Goal: Task Accomplishment & Management: Manage account settings

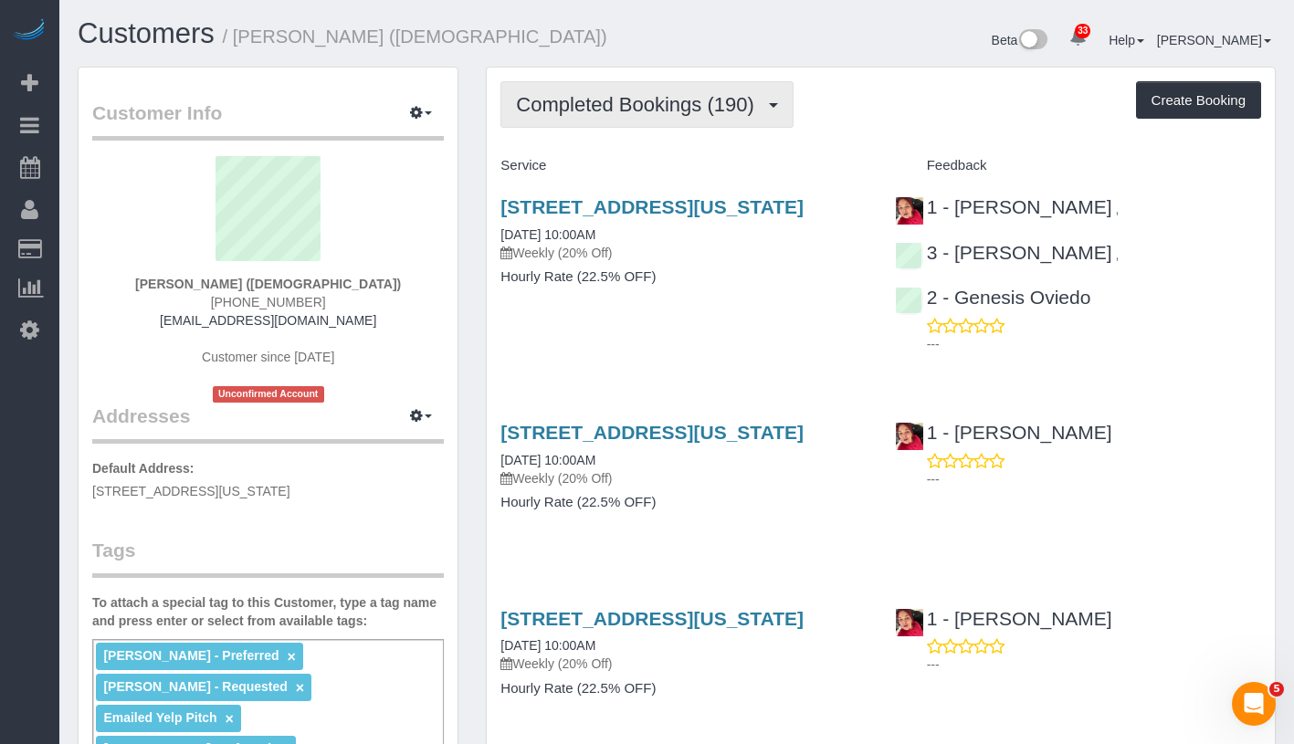
click at [600, 116] on span "Completed Bookings (190)" at bounding box center [639, 104] width 247 height 23
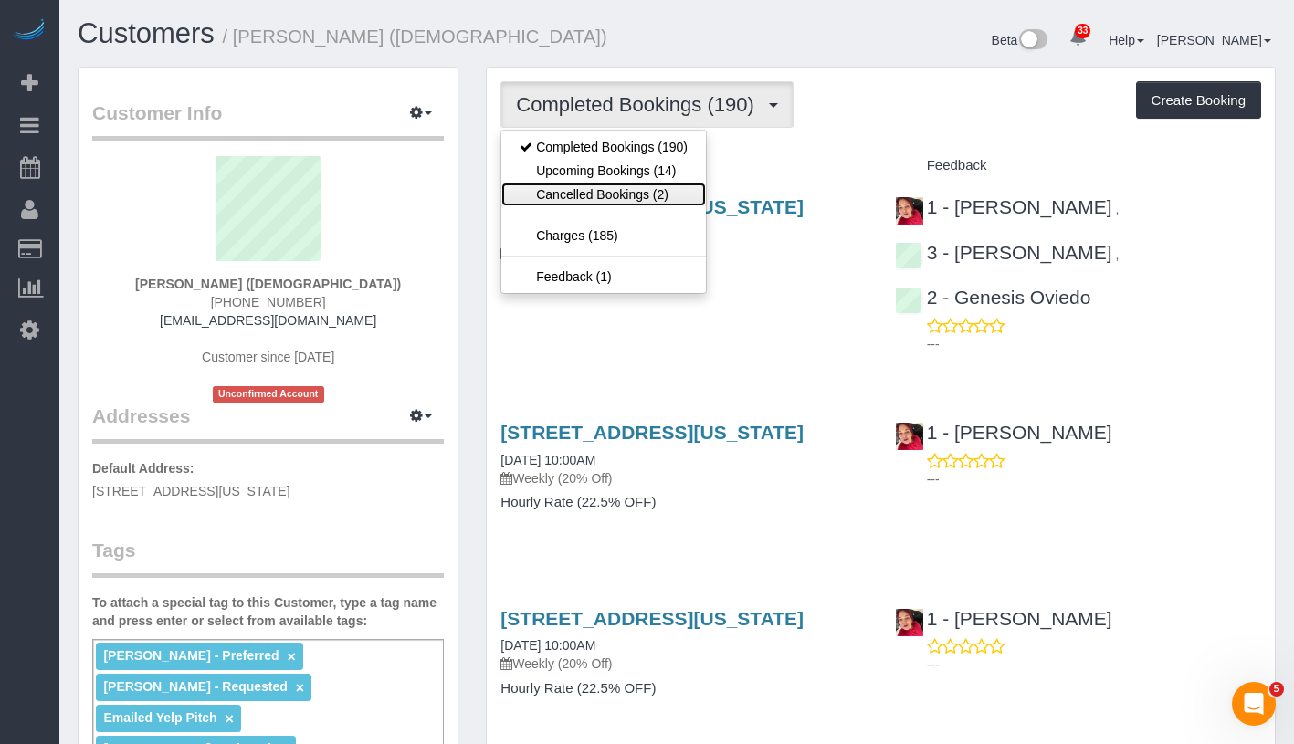
click at [593, 206] on link "Cancelled Bookings (2)" at bounding box center [603, 195] width 205 height 24
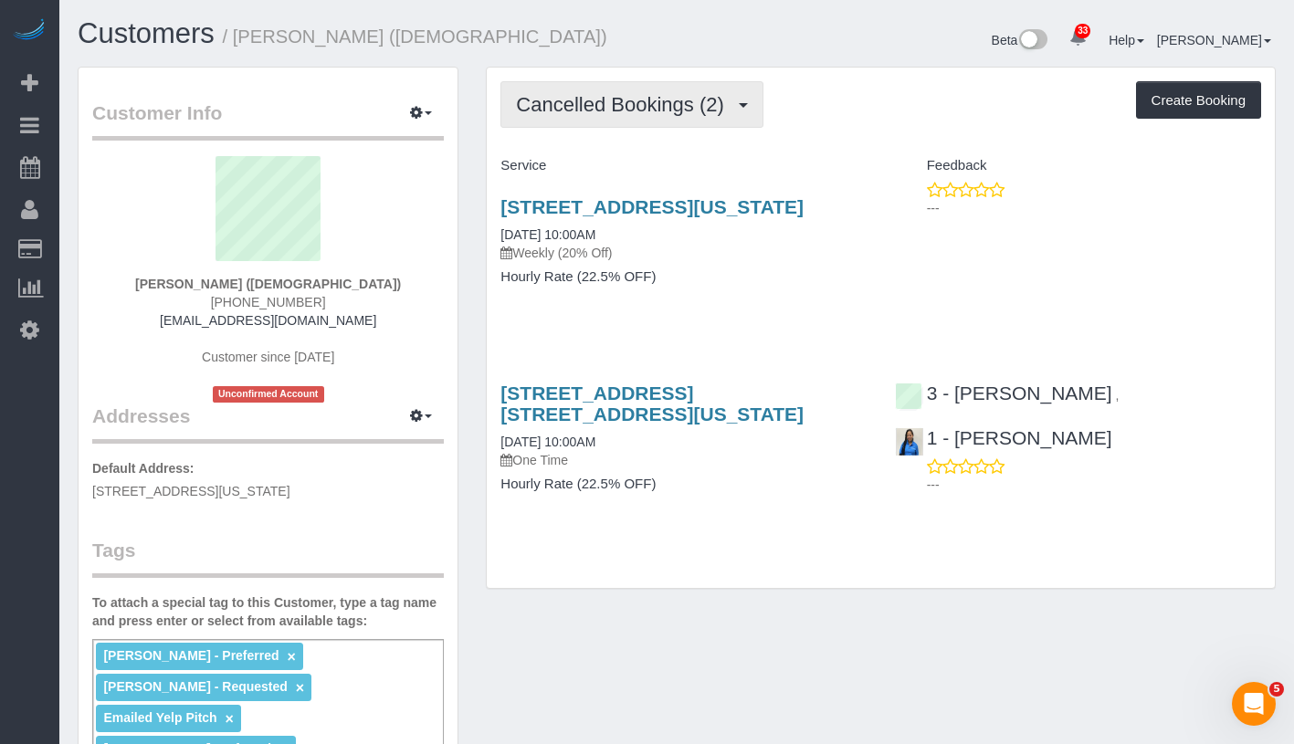
click at [633, 128] on button "Cancelled Bookings (2)" at bounding box center [632, 104] width 263 height 47
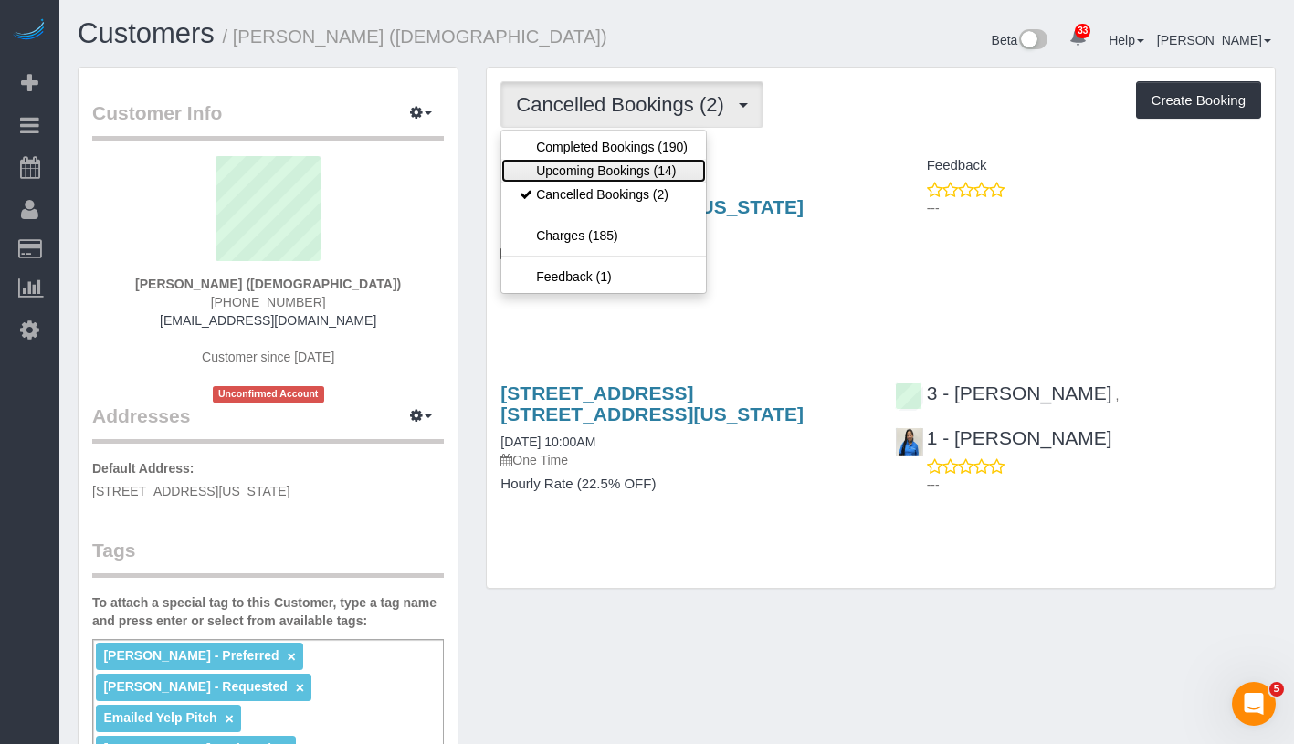
click at [606, 183] on link "Upcoming Bookings (14)" at bounding box center [603, 171] width 205 height 24
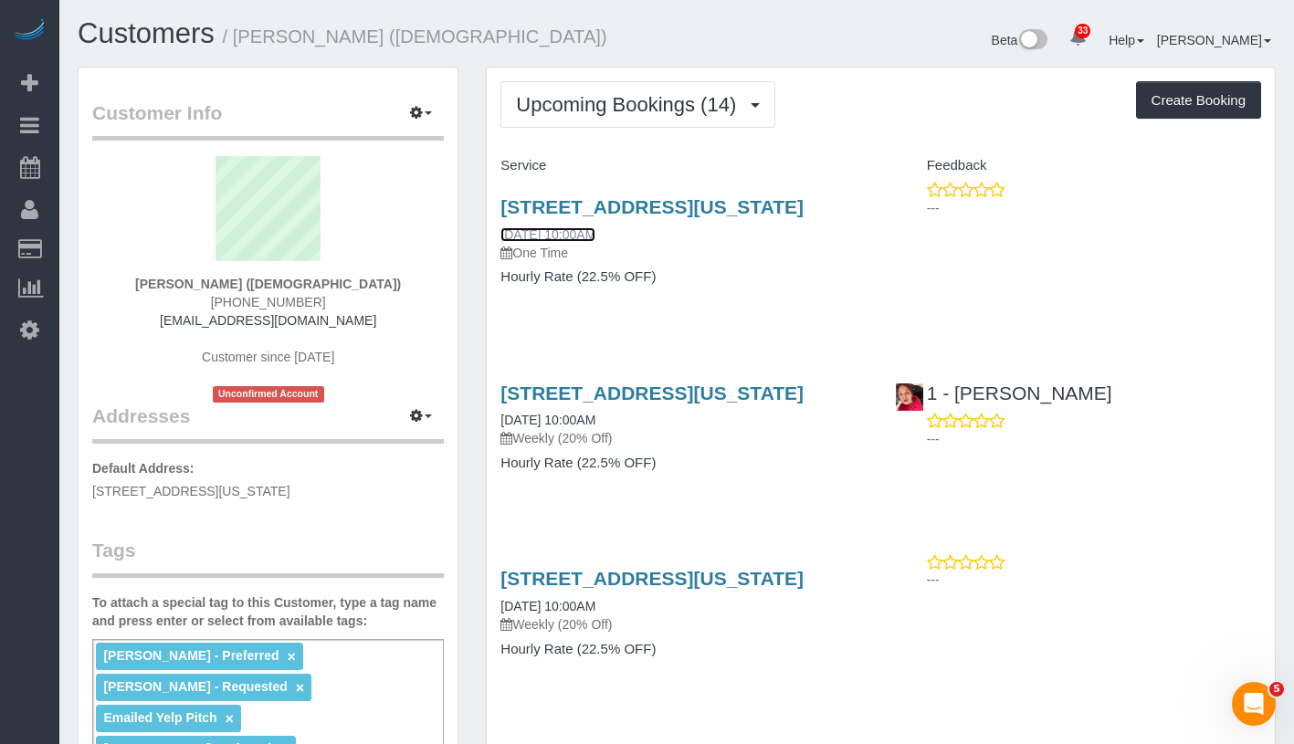
click at [554, 242] on link "10/06/2025 10:00AM" at bounding box center [548, 234] width 95 height 15
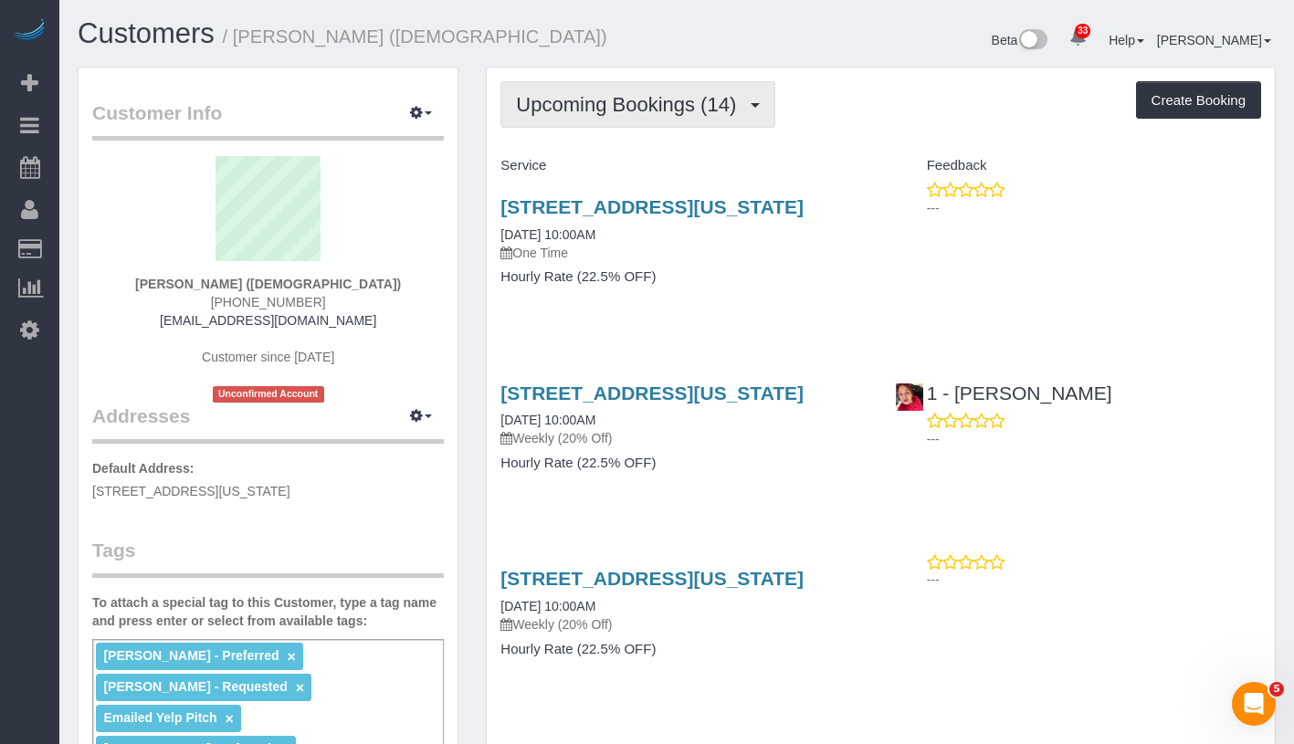
click at [696, 116] on span "Upcoming Bookings (14)" at bounding box center [630, 104] width 229 height 23
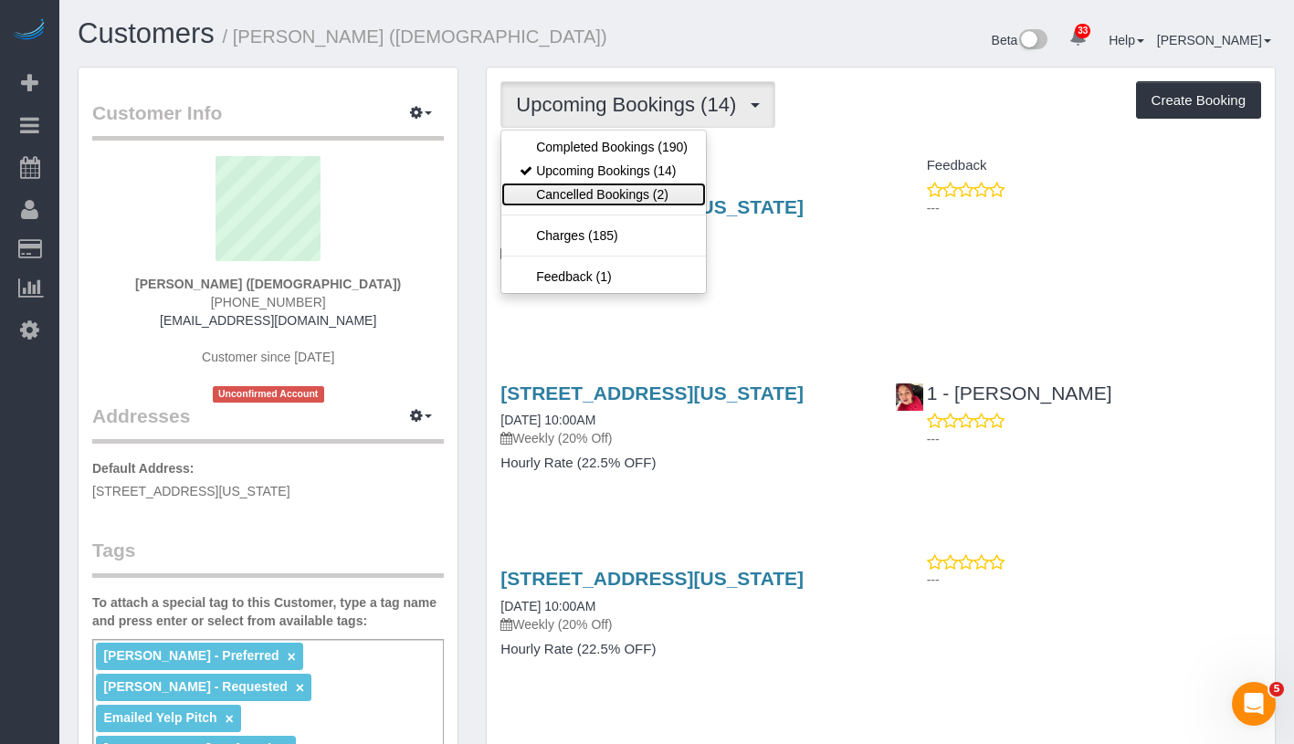
click at [628, 206] on link "Cancelled Bookings (2)" at bounding box center [603, 195] width 205 height 24
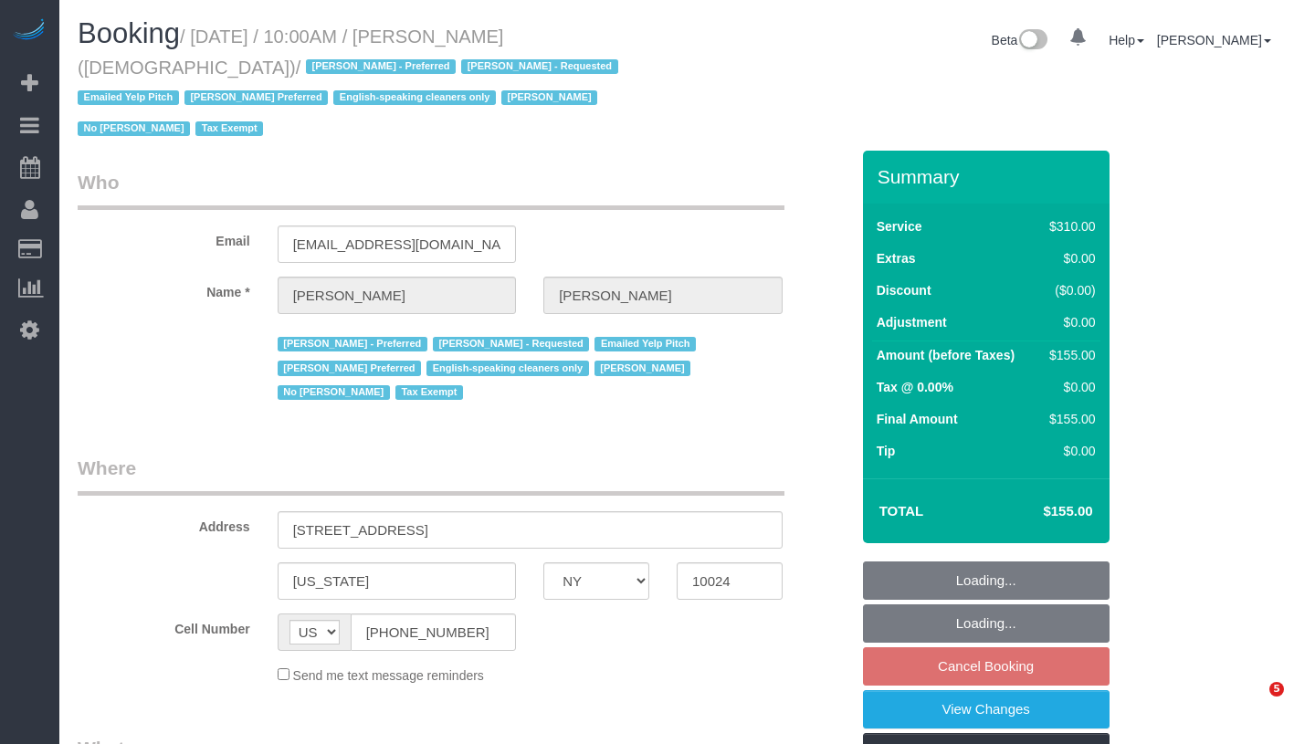
select select "NY"
select select "number:89"
select select "number:90"
select select "number:15"
select select "number:7"
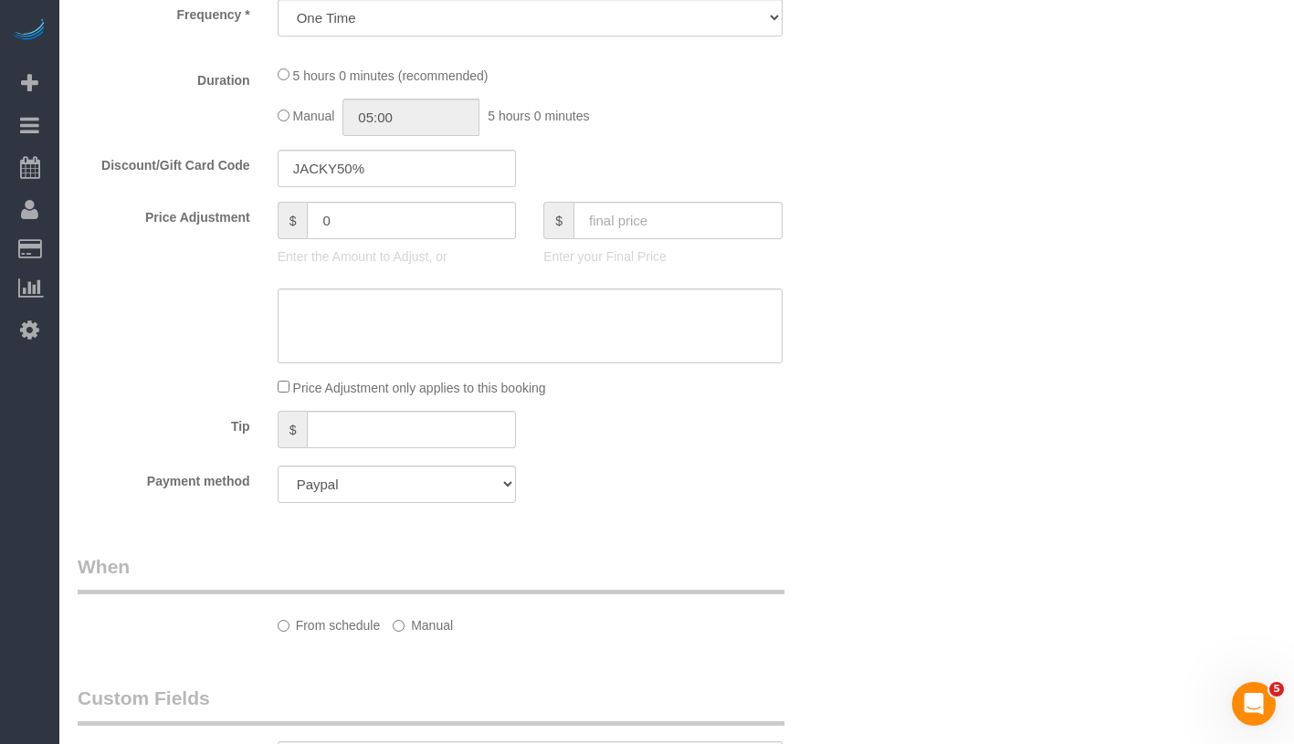
select select "object:1046"
select select "300"
select select "spot2"
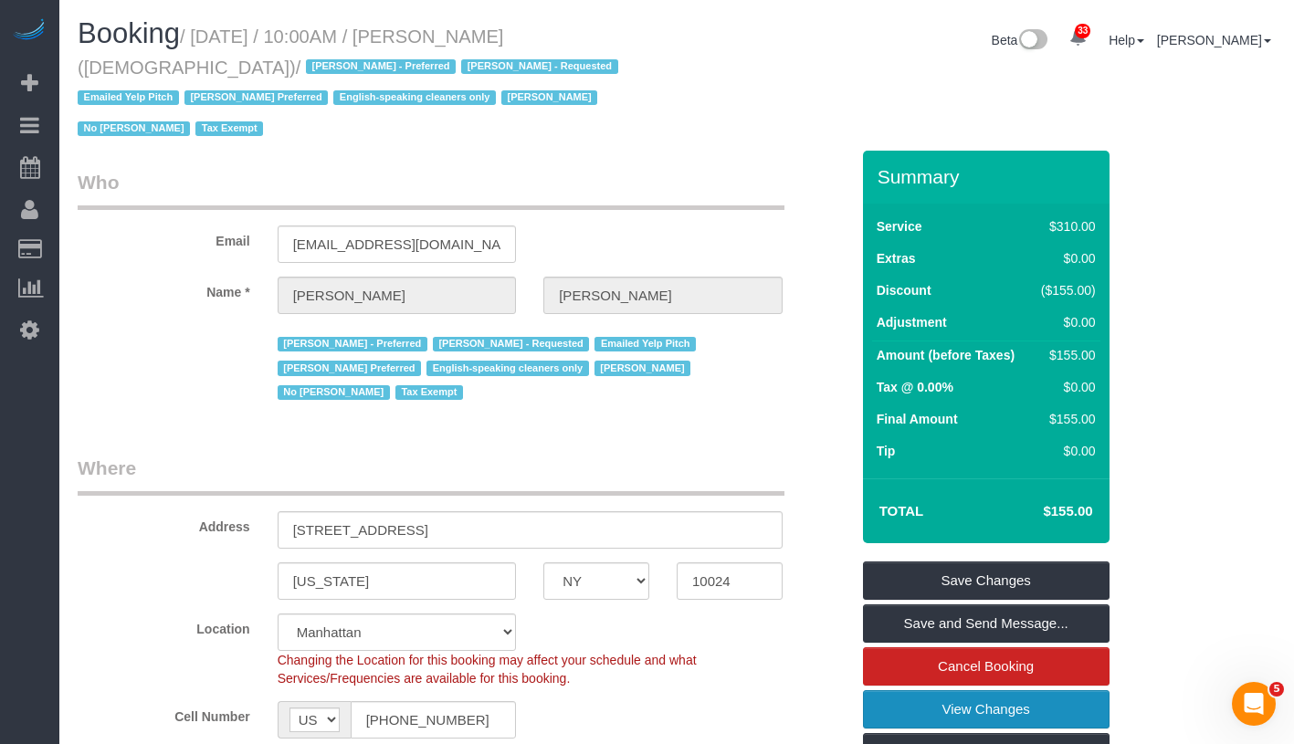
click at [1101, 721] on link "View Changes" at bounding box center [986, 709] width 247 height 38
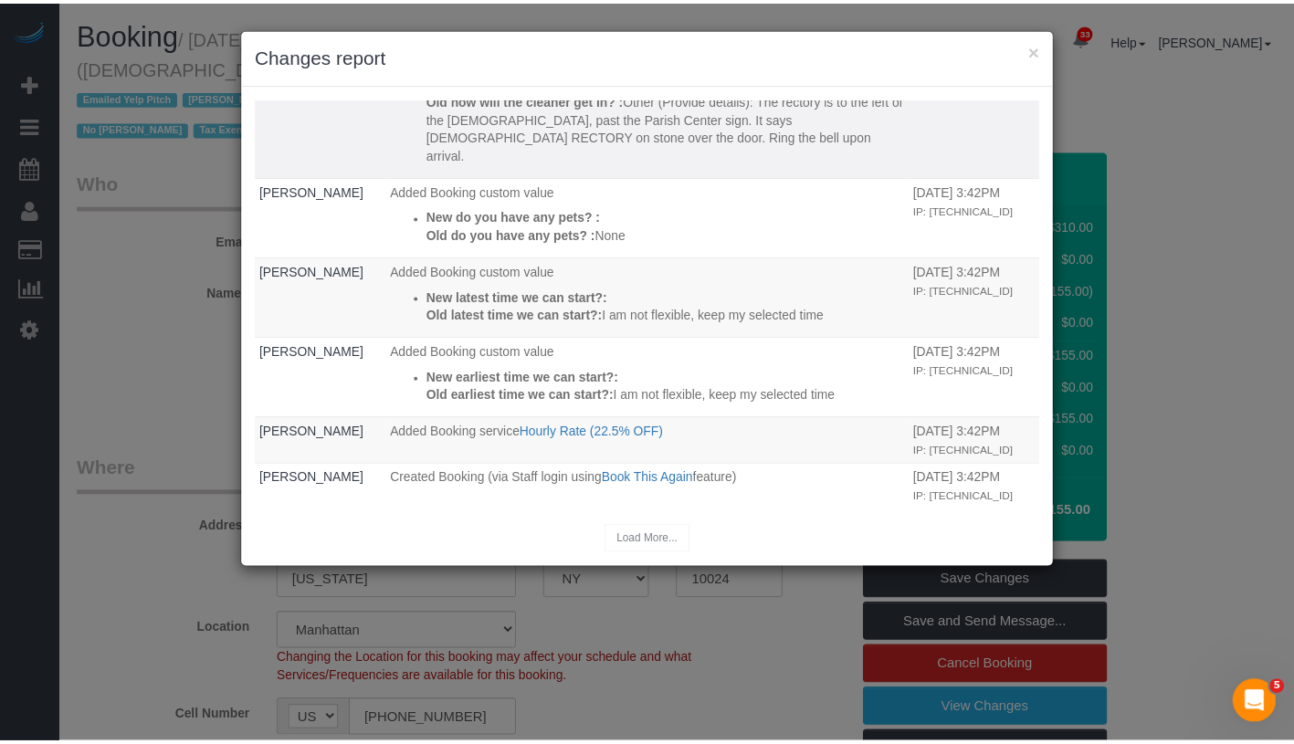
scroll to position [222, 0]
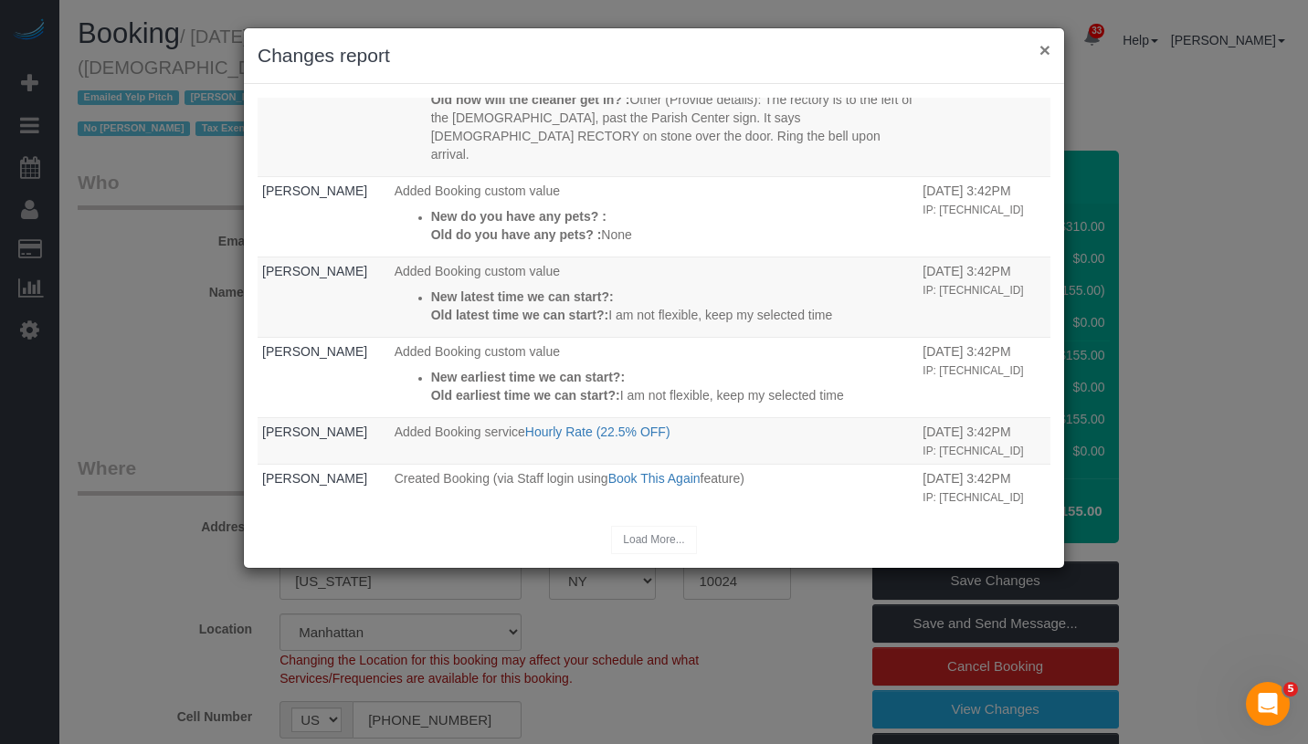
click at [1039, 55] on button "×" at bounding box center [1044, 49] width 11 height 19
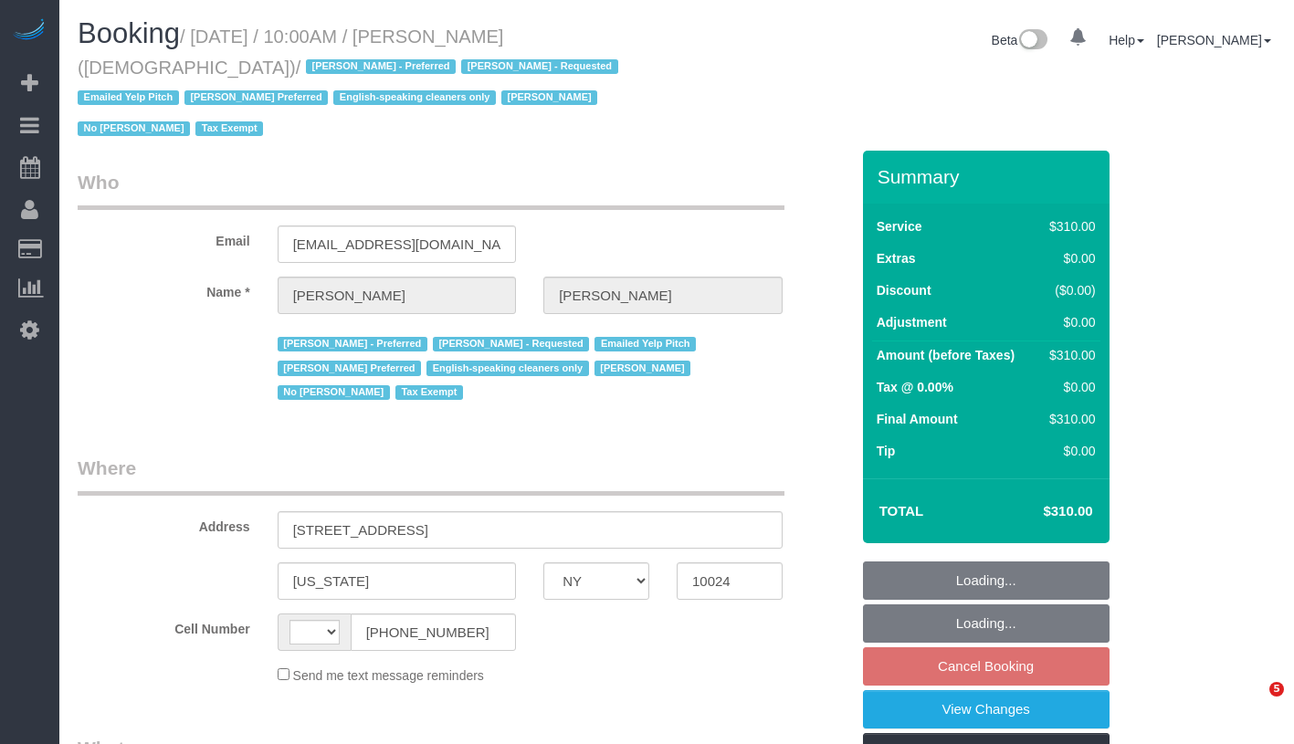
select select "NY"
select select "string:[GEOGRAPHIC_DATA]"
select select "number:89"
select select "number:90"
select select "number:15"
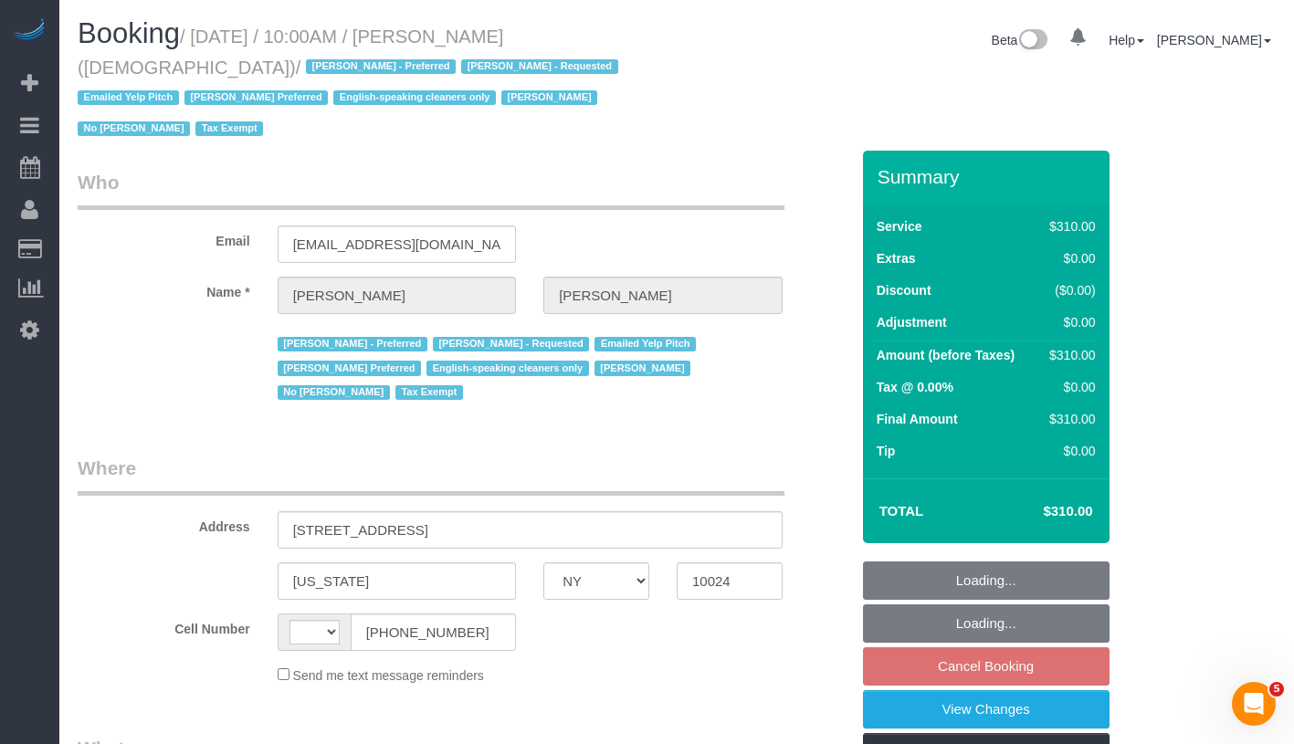
select select "number:7"
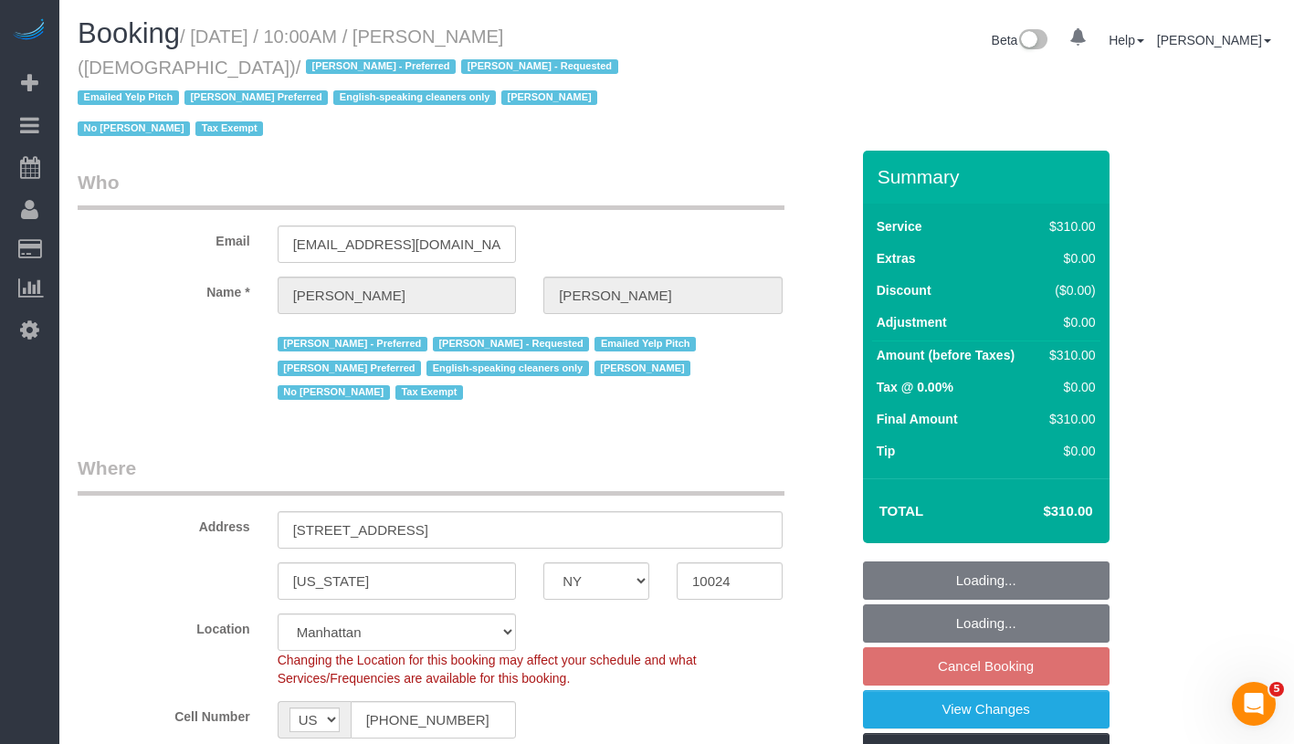
select select "object:972"
select select "300"
select select "spot3"
select select "object:1430"
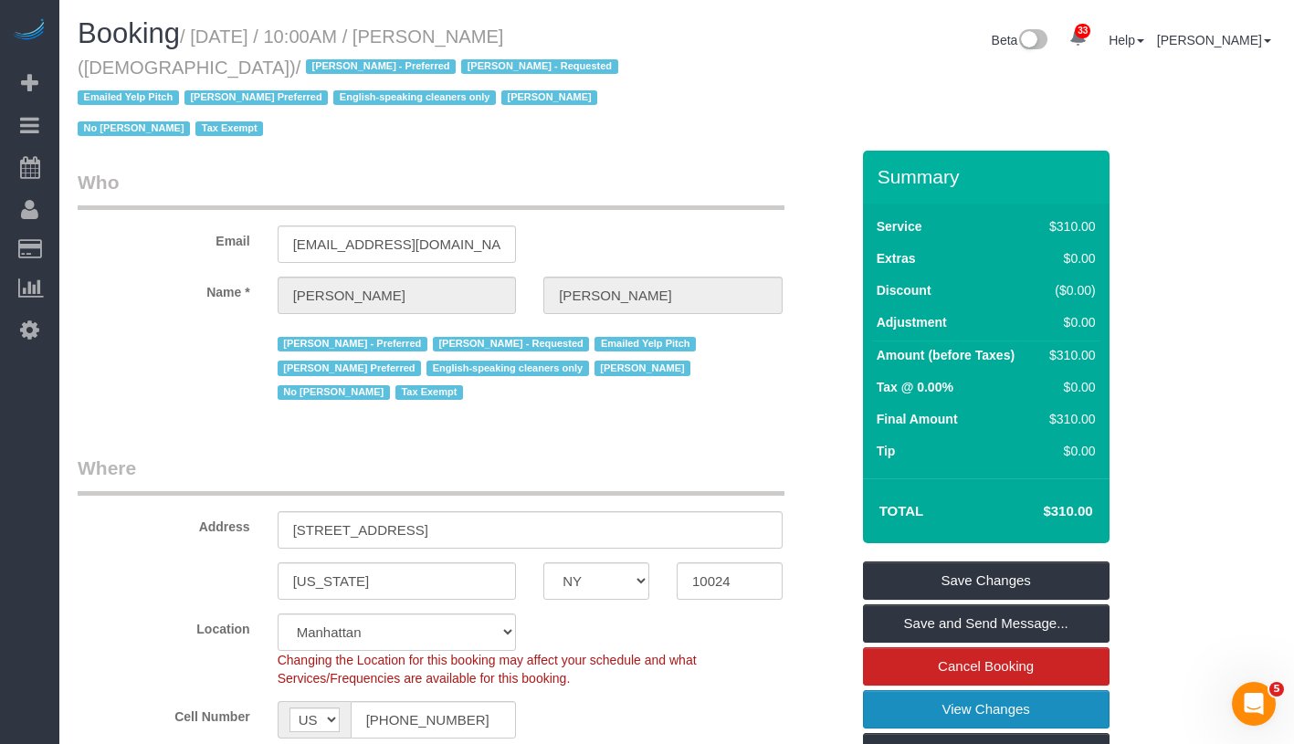
click at [1080, 708] on link "View Changes" at bounding box center [986, 709] width 247 height 38
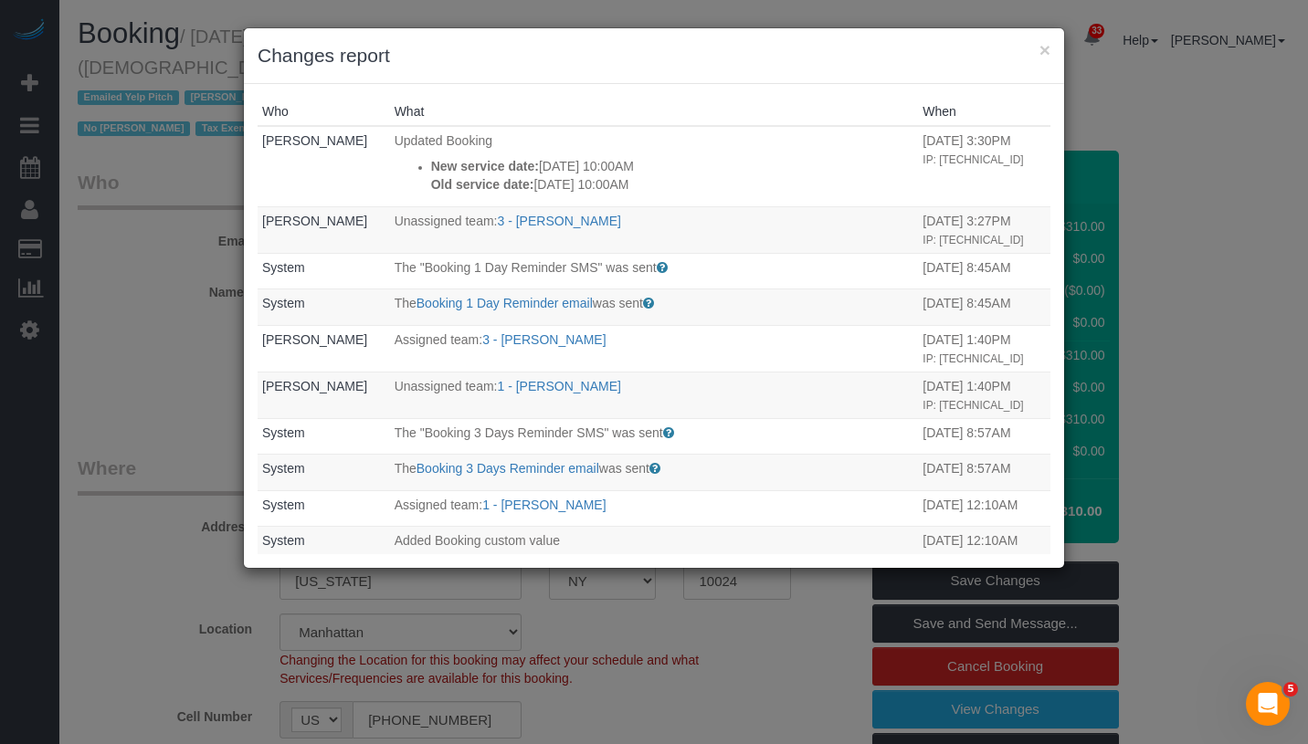
click at [1050, 49] on div "× Changes report" at bounding box center [654, 56] width 820 height 56
click at [1049, 52] on button "×" at bounding box center [1044, 49] width 11 height 19
